Goal: Find specific page/section: Find specific page/section

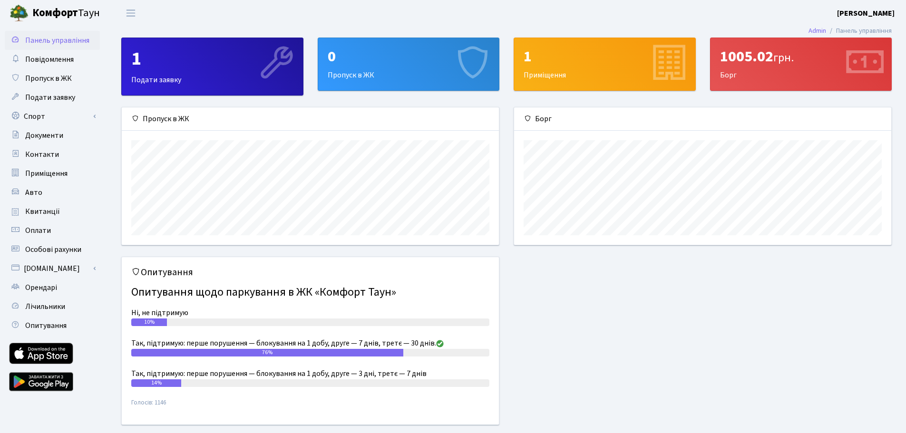
scroll to position [137, 377]
click at [42, 198] on link "Авто" at bounding box center [52, 192] width 95 height 19
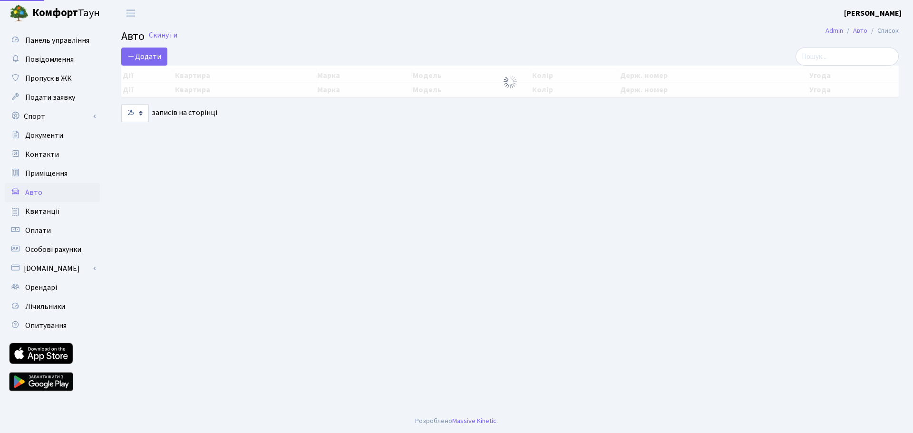
select select "25"
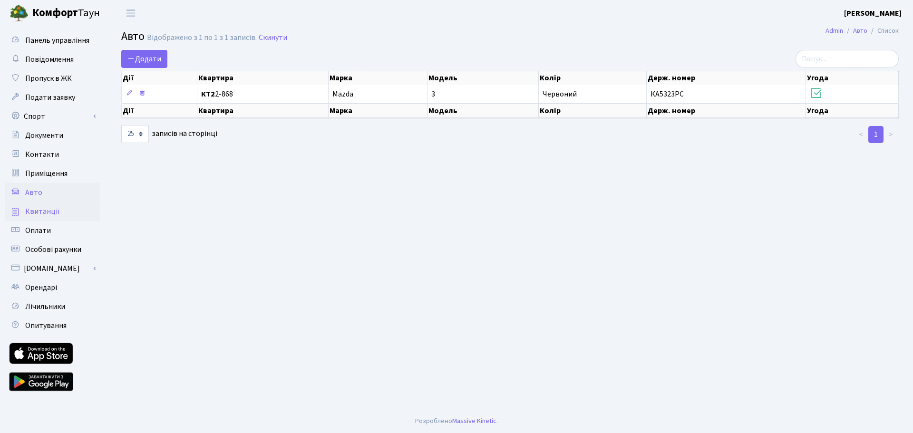
click at [46, 210] on span "Квитанції" at bounding box center [42, 211] width 35 height 10
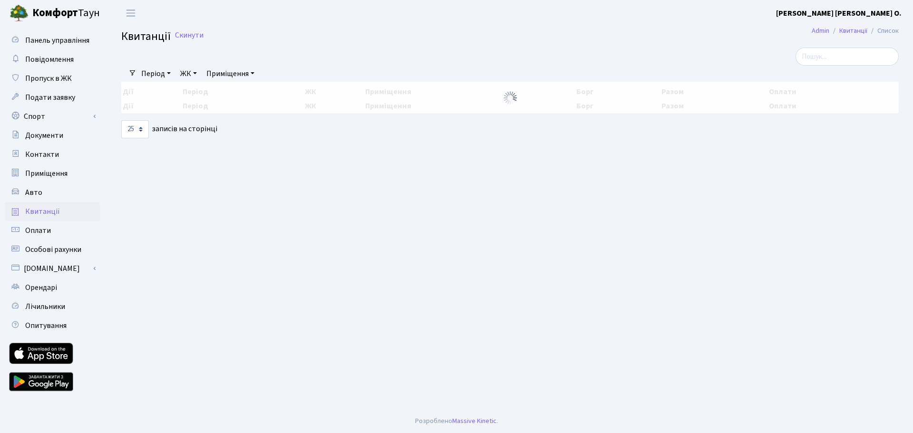
select select "25"
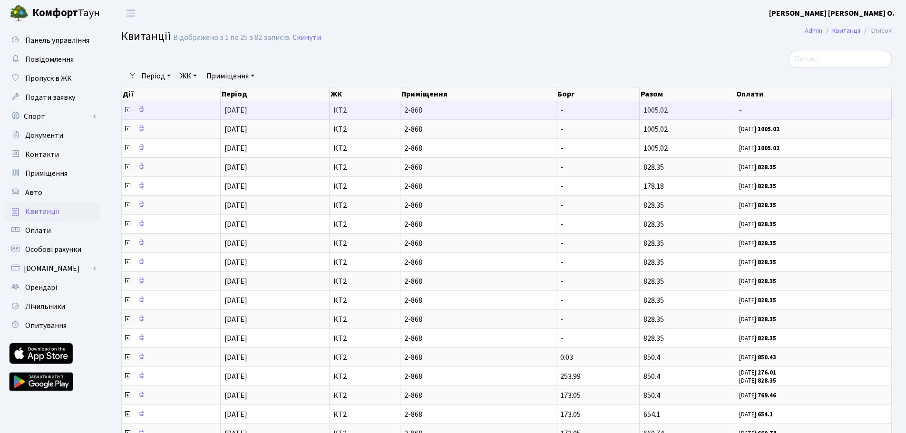
click at [500, 109] on span "2-868" at bounding box center [477, 111] width 147 height 8
click at [181, 112] on td at bounding box center [171, 110] width 99 height 19
click at [127, 111] on icon at bounding box center [128, 110] width 8 height 8
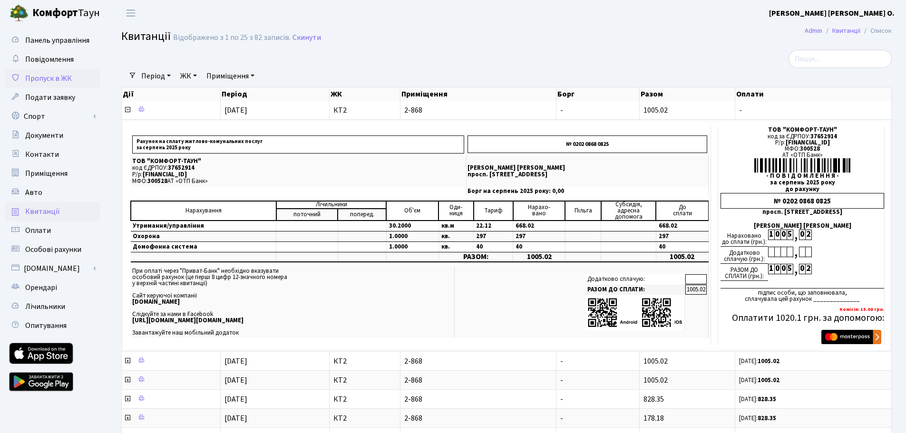
click at [59, 78] on span "Пропуск в ЖК" at bounding box center [48, 78] width 47 height 10
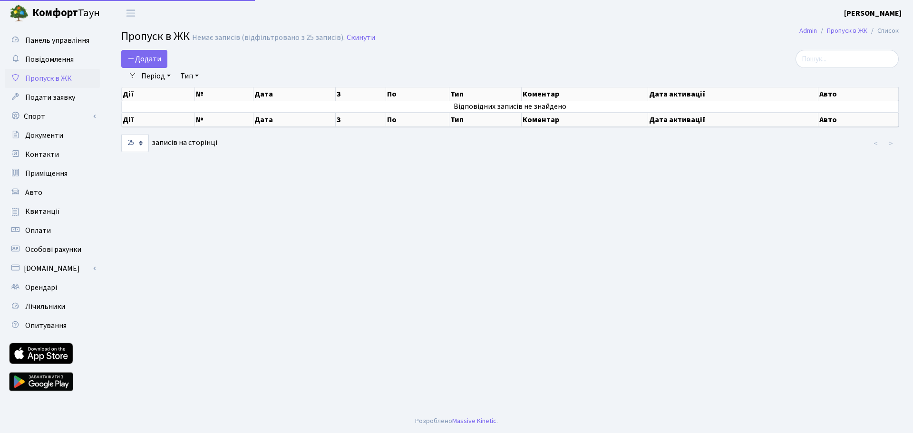
select select "25"
